Goal: Task Accomplishment & Management: Use online tool/utility

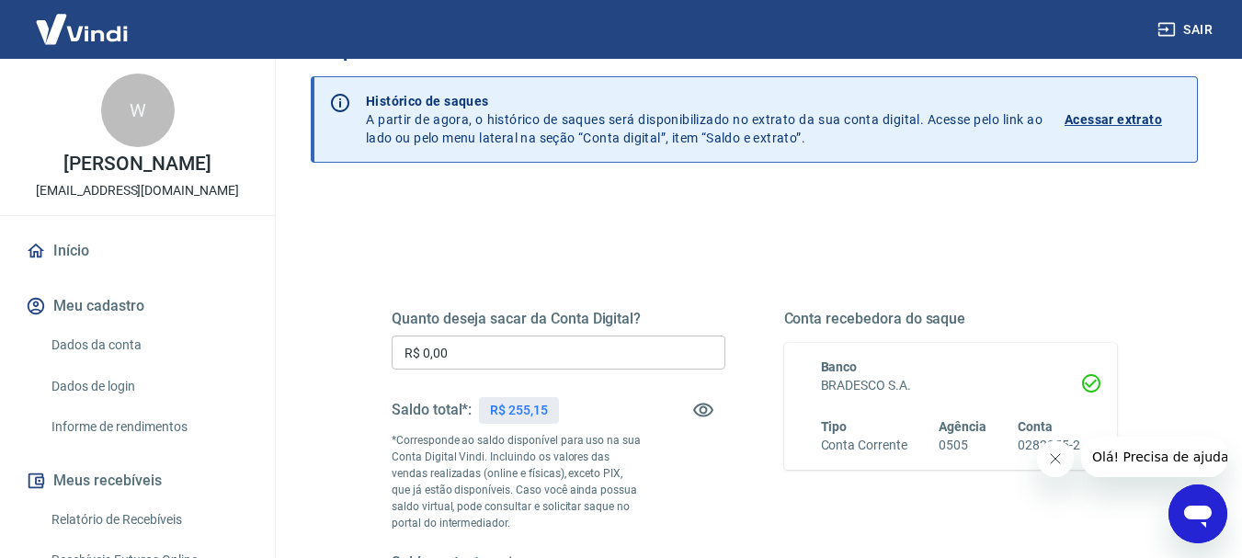
scroll to position [92, 0]
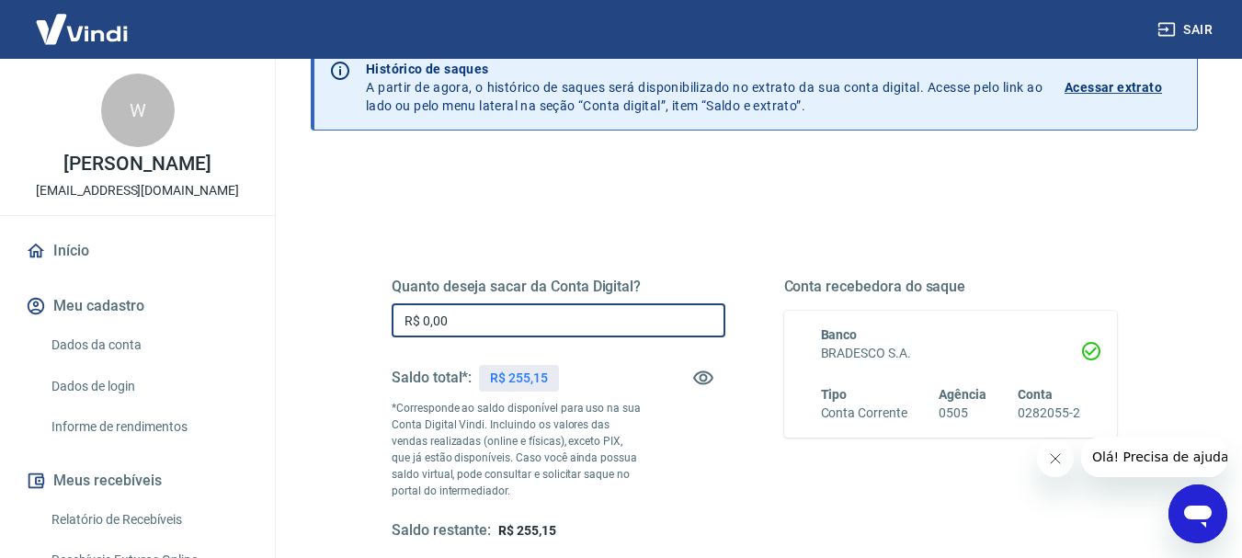
click at [478, 328] on input "R$ 0,00" at bounding box center [559, 320] width 334 height 34
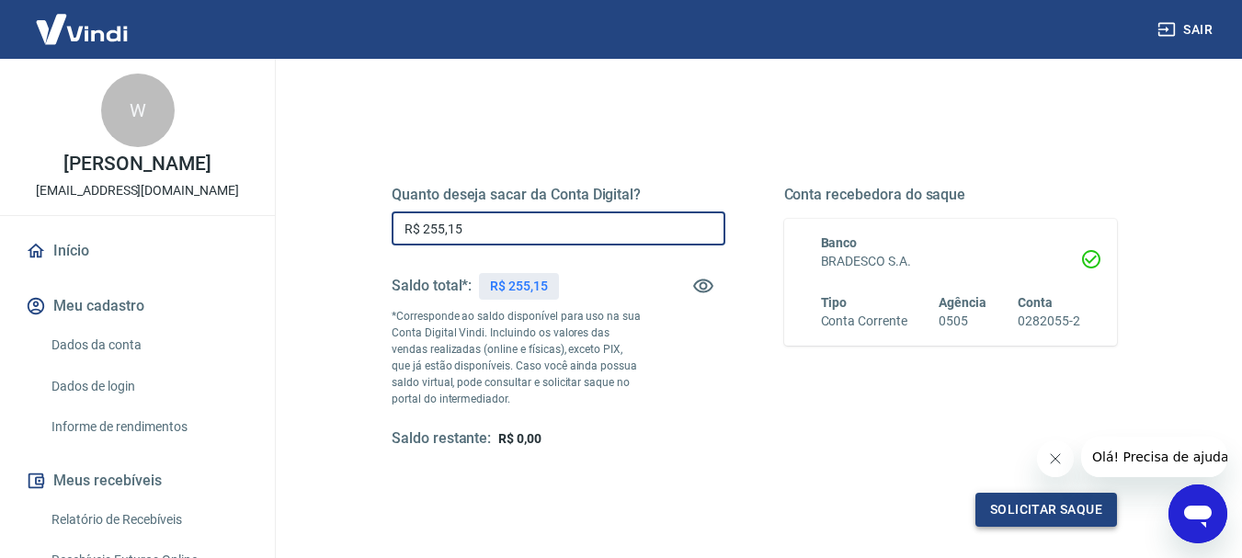
type input "R$ 255,15"
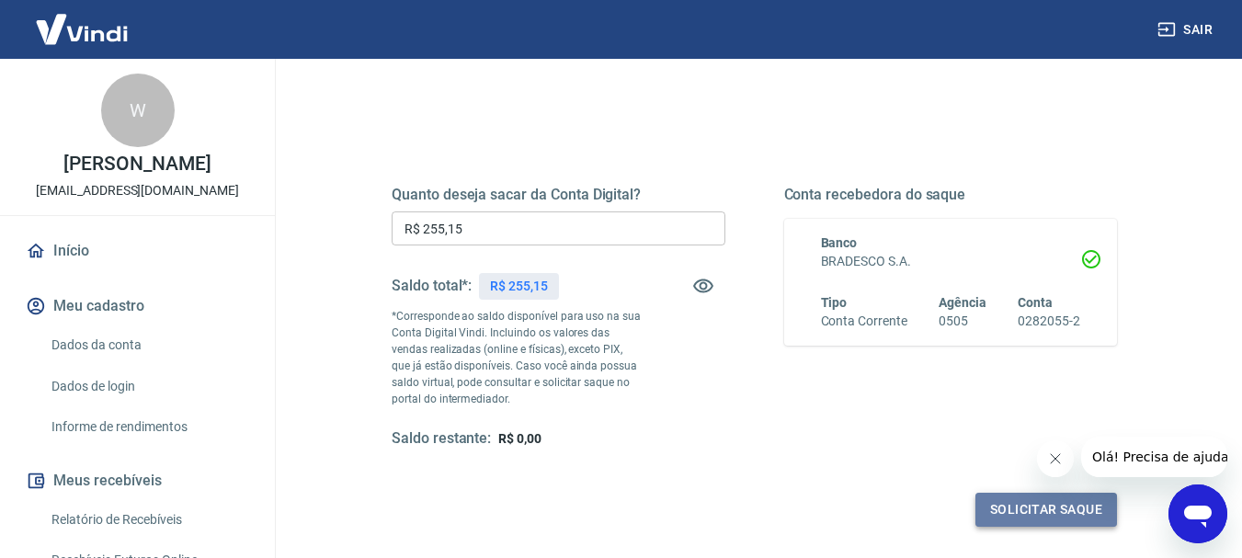
click at [1043, 505] on button "Solicitar saque" at bounding box center [1047, 510] width 142 height 34
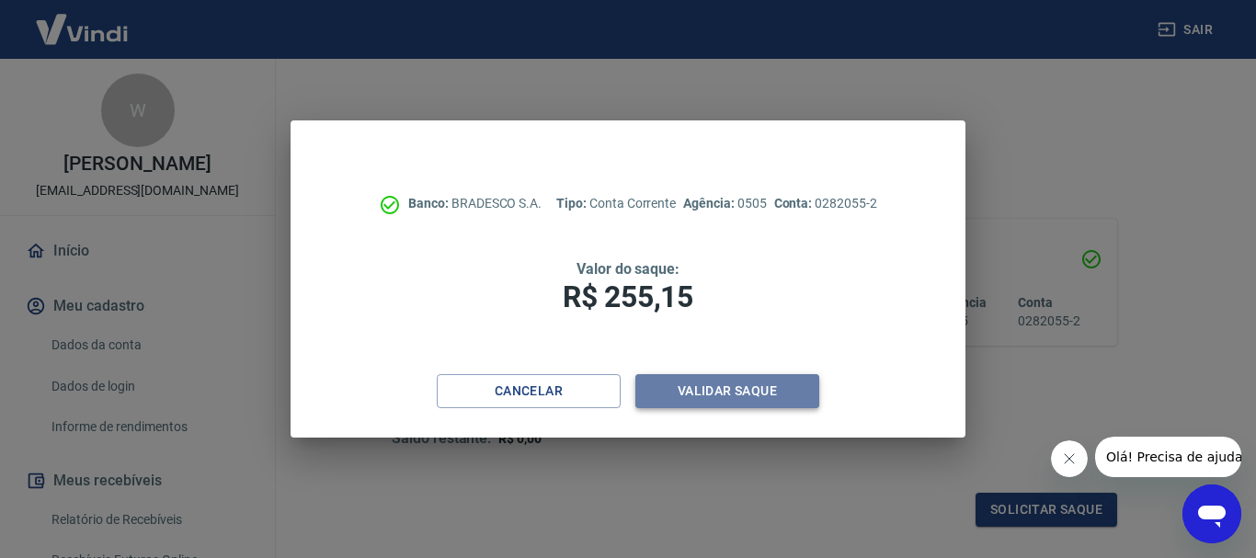
click at [729, 386] on button "Validar saque" at bounding box center [727, 391] width 184 height 34
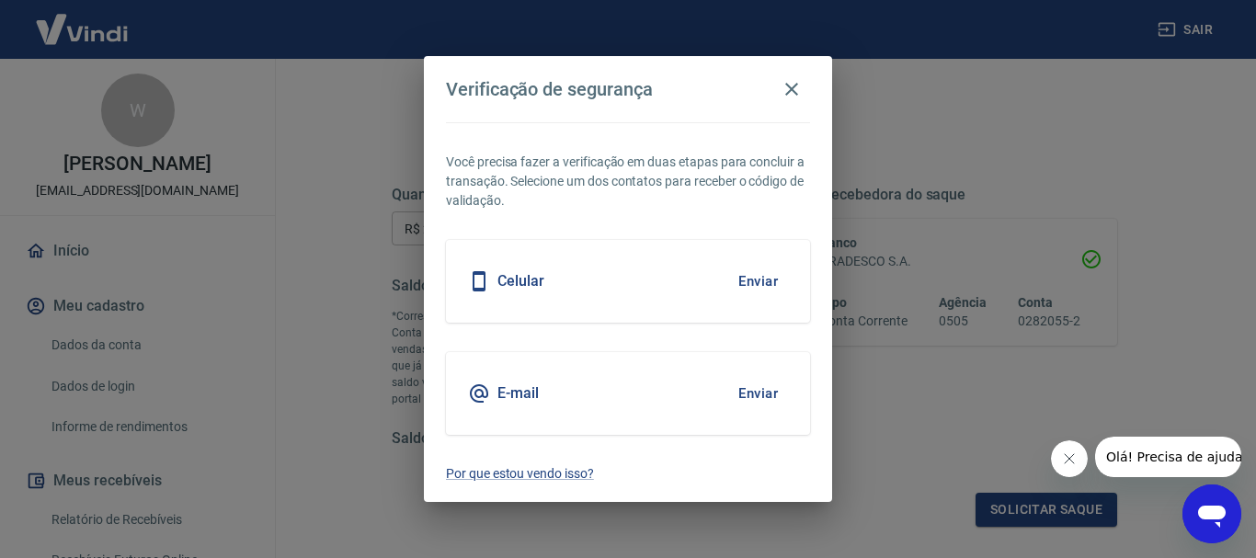
click at [525, 278] on h5 "Celular" at bounding box center [521, 281] width 47 height 18
click at [517, 280] on h5 "Celular" at bounding box center [521, 281] width 47 height 18
click at [479, 275] on icon at bounding box center [479, 281] width 22 height 22
click at [452, 275] on div "Celular Enviar" at bounding box center [628, 281] width 364 height 83
click at [411, 281] on div "Verificação de segurança Você precisa fazer a verificação em duas etapas para c…" at bounding box center [628, 279] width 1256 height 558
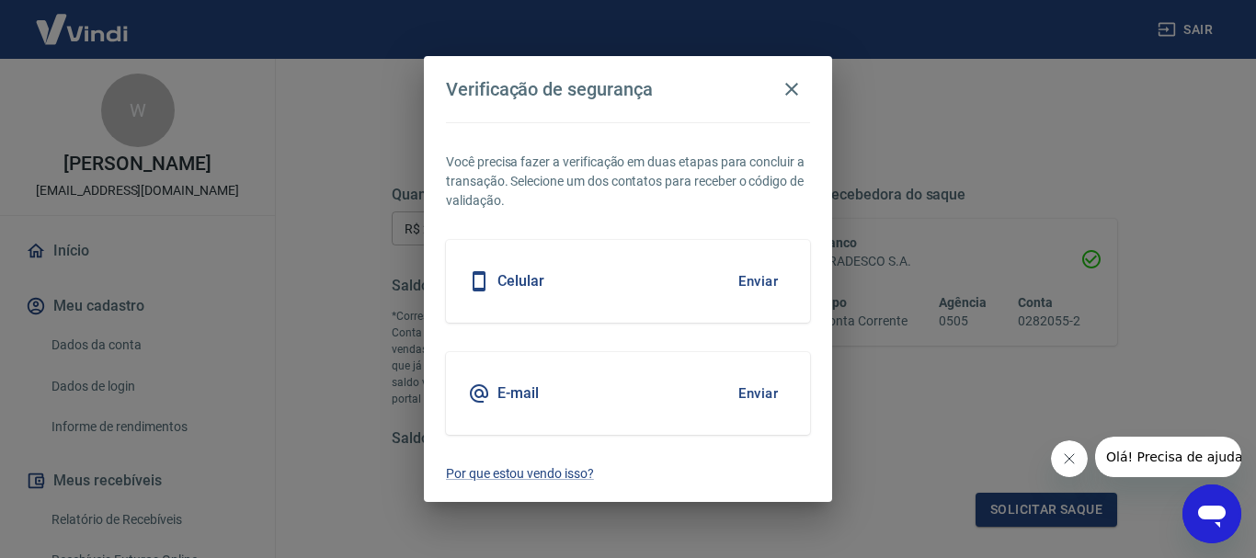
click at [507, 390] on h5 "E-mail" at bounding box center [518, 393] width 41 height 18
click at [753, 391] on button "Enviar" at bounding box center [758, 393] width 60 height 39
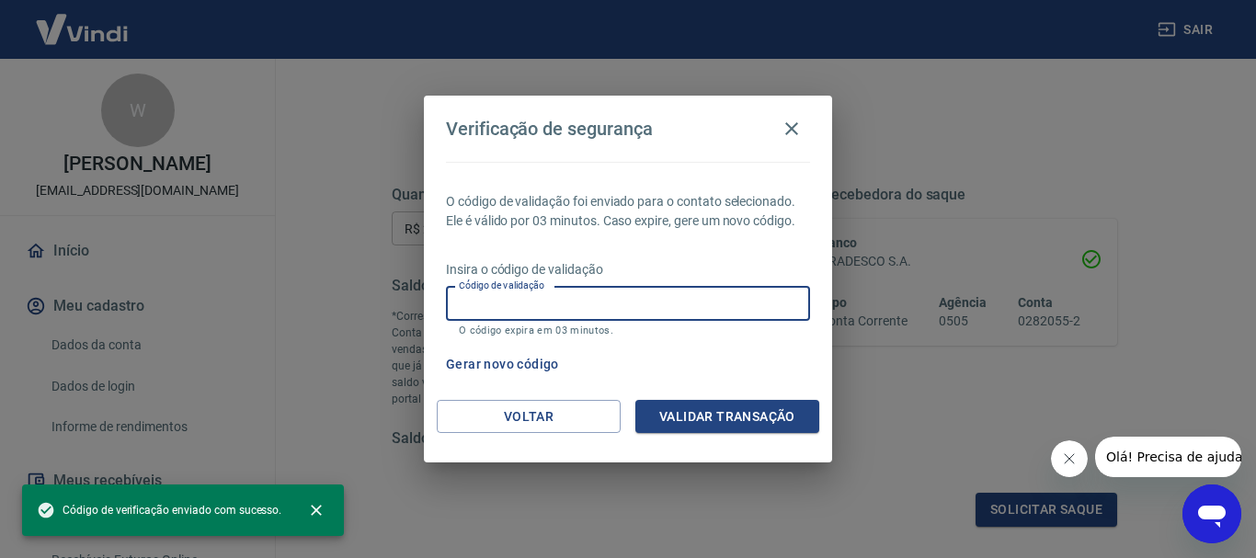
click at [507, 304] on input "Código de validação" at bounding box center [628, 304] width 364 height 34
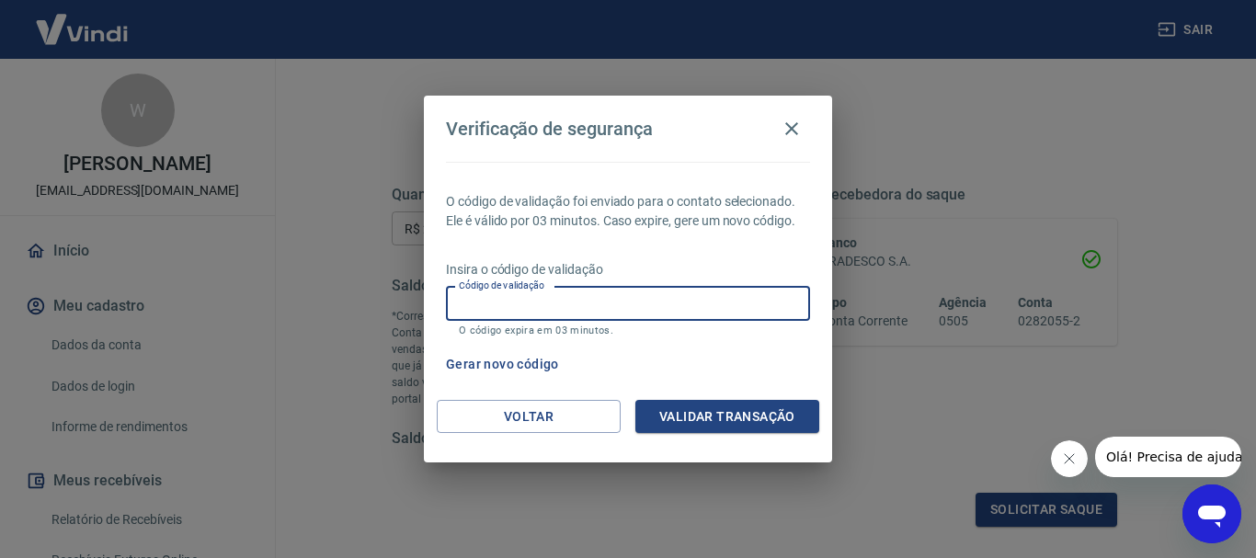
paste input "791769"
type input "791769"
click at [724, 418] on button "Validar transação" at bounding box center [727, 417] width 184 height 34
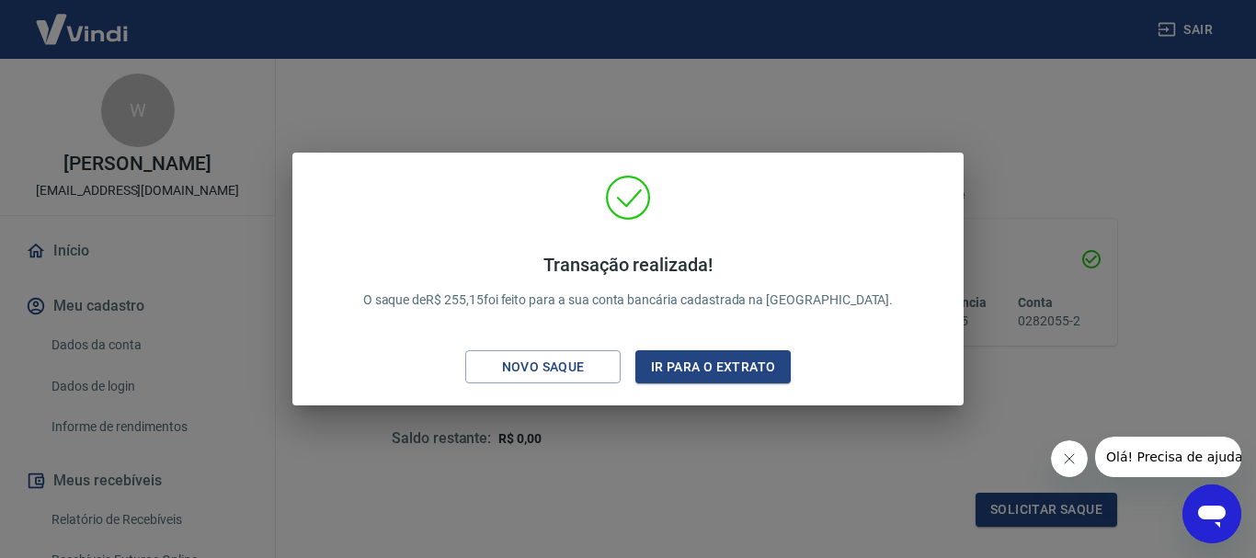
click at [862, 321] on div "Transação realizada! O saque de R$ 255,15 foi feito para a sua conta bancária c…" at bounding box center [628, 281] width 575 height 93
click at [576, 430] on div "Transação realizada! O saque de R$ 255,15 foi feito para a sua conta bancária c…" at bounding box center [628, 279] width 1256 height 558
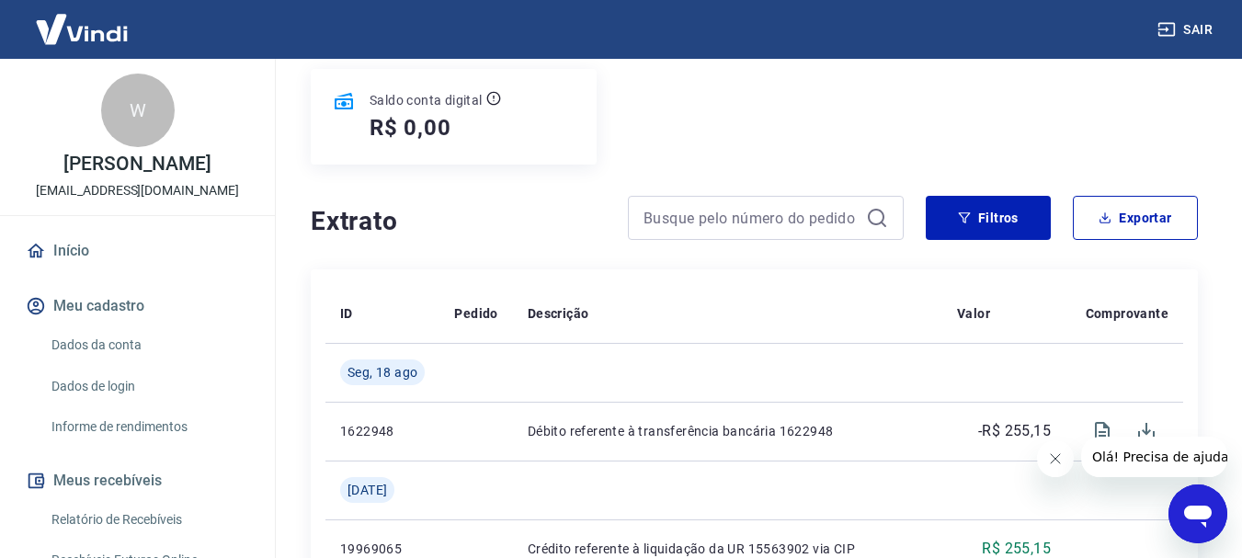
scroll to position [276, 0]
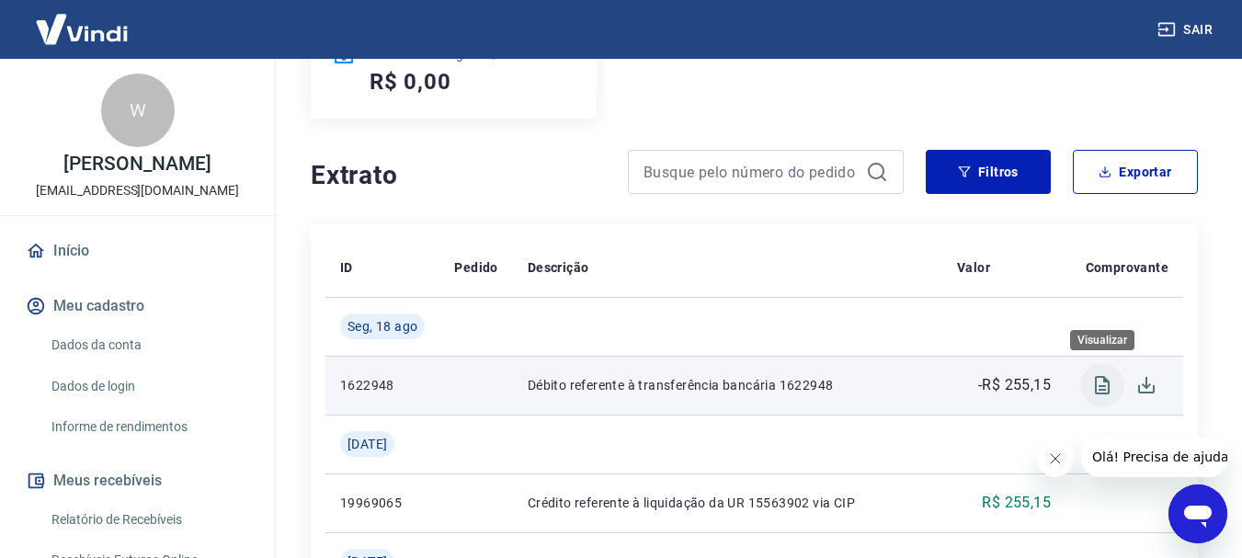
click at [1099, 383] on icon "Visualizar" at bounding box center [1103, 385] width 22 height 22
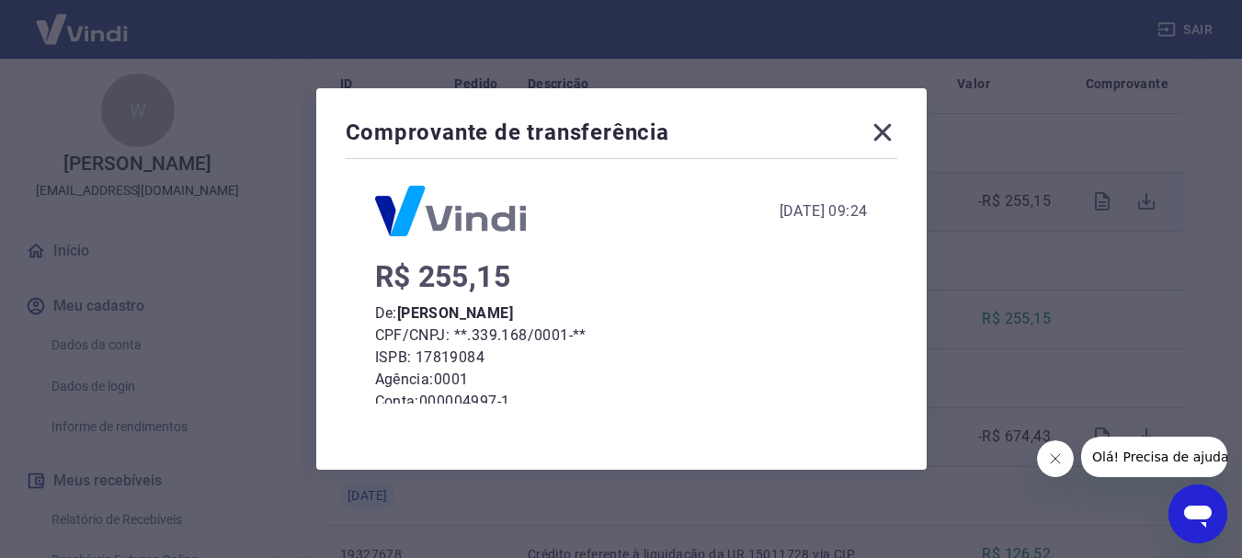
scroll to position [0, 0]
